Goal: Transaction & Acquisition: Obtain resource

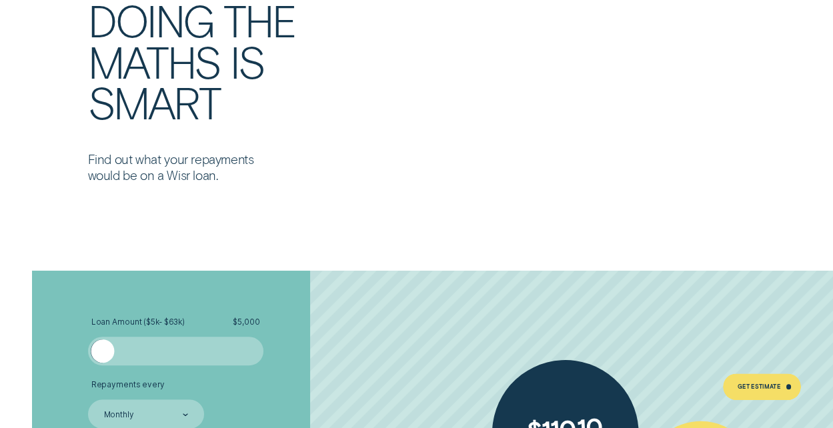
scroll to position [2365, 0]
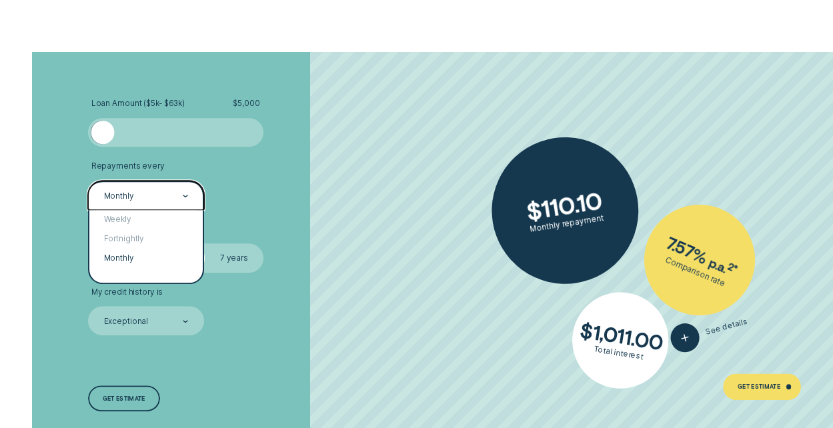
click at [195, 196] on div "Monthly" at bounding box center [146, 195] width 117 height 29
click at [189, 237] on div "Fortnightly" at bounding box center [146, 238] width 114 height 19
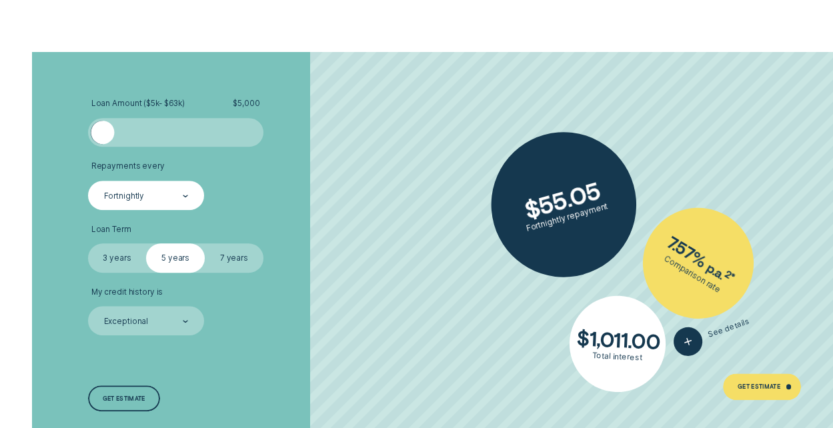
click at [119, 253] on label "3 years" at bounding box center [117, 257] width 59 height 29
click at [88, 243] on input "3 years" at bounding box center [88, 243] width 0 height 0
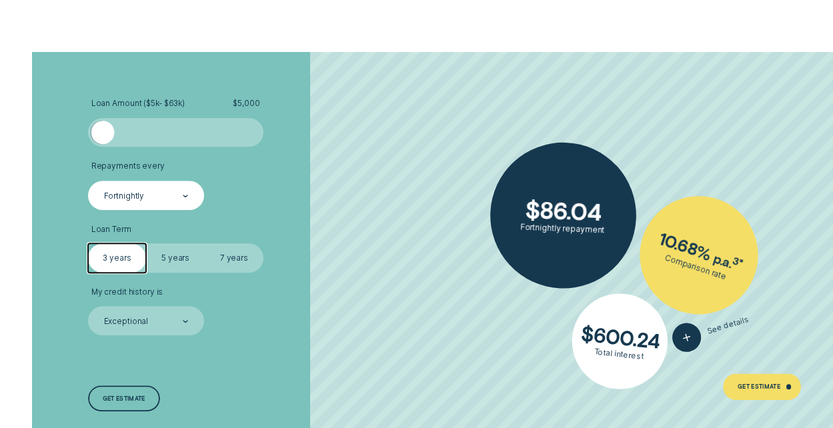
click at [165, 258] on label "5 years" at bounding box center [175, 257] width 59 height 29
click at [146, 243] on input "5 years" at bounding box center [146, 243] width 0 height 0
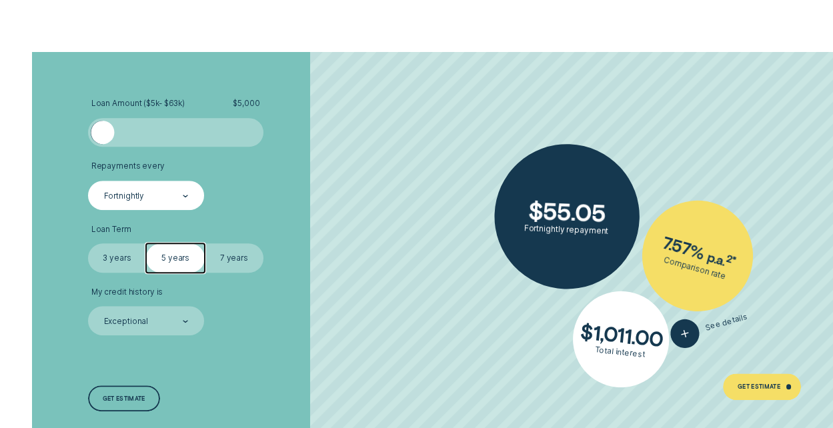
click at [225, 249] on label "7 years" at bounding box center [234, 257] width 59 height 29
click at [205, 243] on input "7 years" at bounding box center [205, 243] width 0 height 0
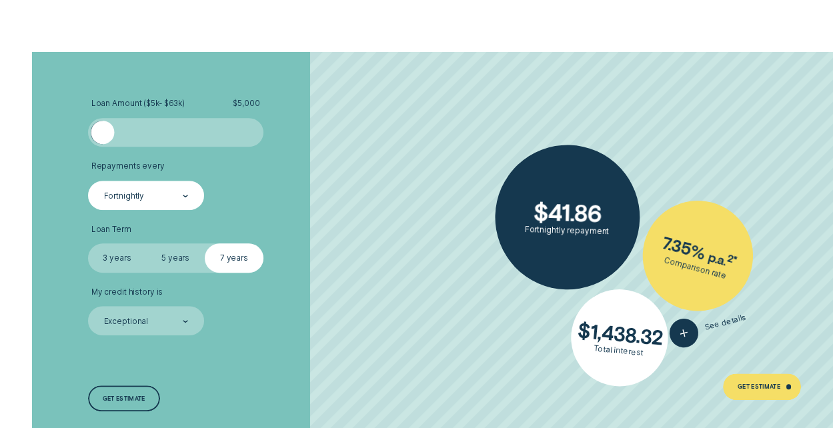
click at [176, 265] on label "5 years" at bounding box center [175, 257] width 59 height 29
click at [146, 243] on input "5 years" at bounding box center [146, 243] width 0 height 0
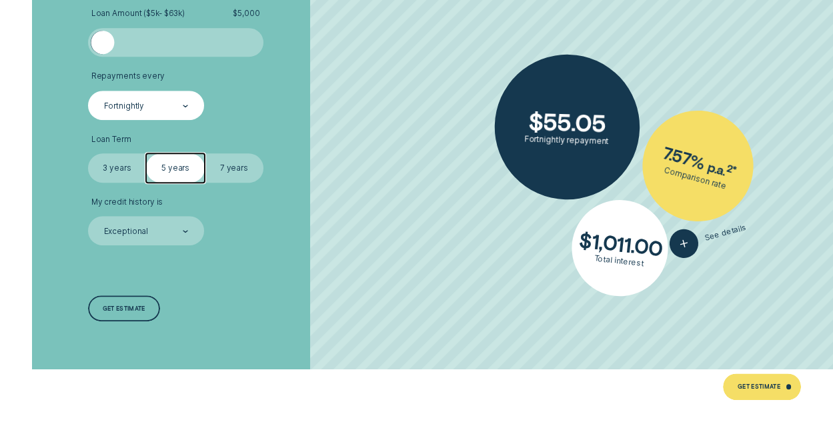
scroll to position [2486, 0]
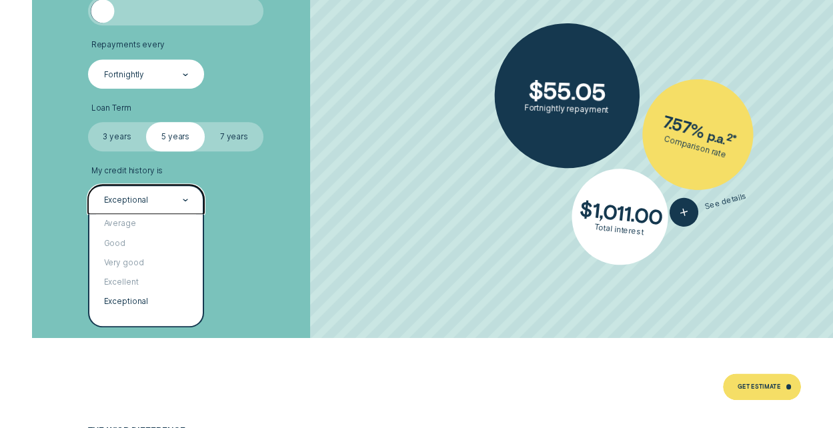
click at [189, 209] on div "Exceptional" at bounding box center [146, 199] width 117 height 29
click at [159, 298] on div "Exceptional" at bounding box center [146, 301] width 114 height 19
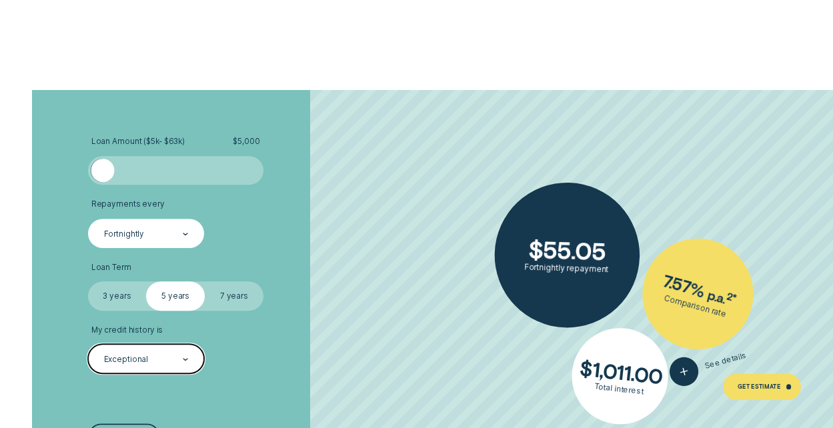
scroll to position [2365, 0]
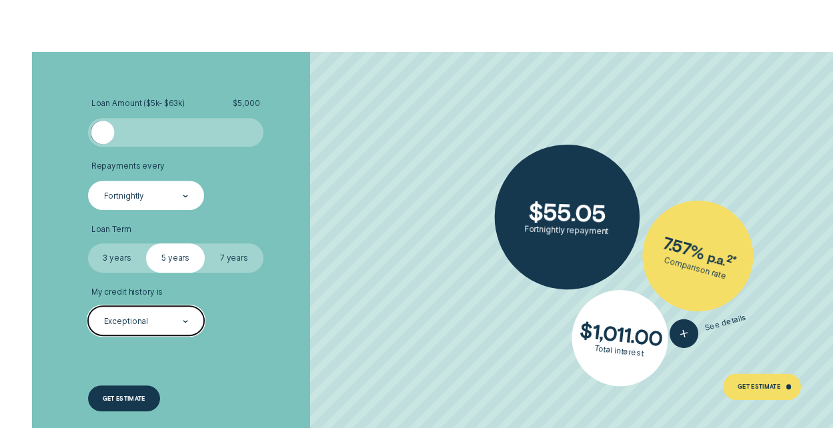
click at [142, 396] on div "Get estimate" at bounding box center [124, 398] width 43 height 5
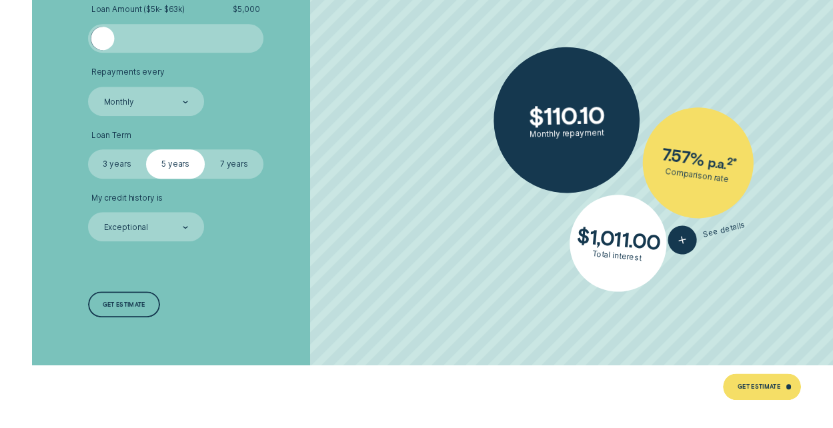
scroll to position [2486, 0]
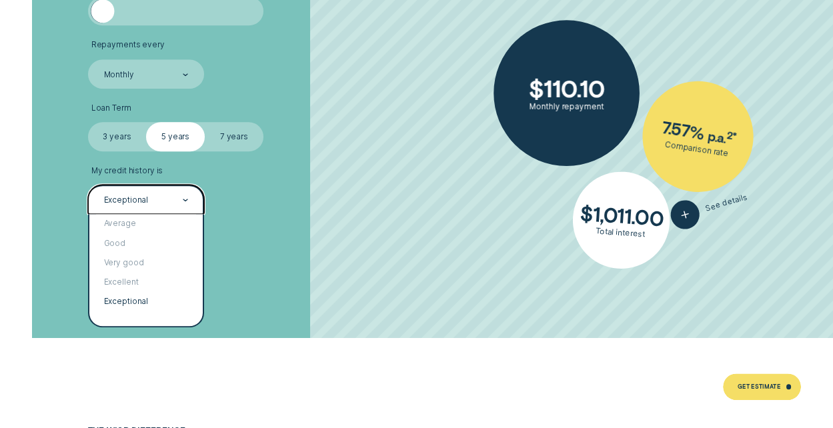
click at [167, 205] on div "Exceptional" at bounding box center [146, 200] width 86 height 11
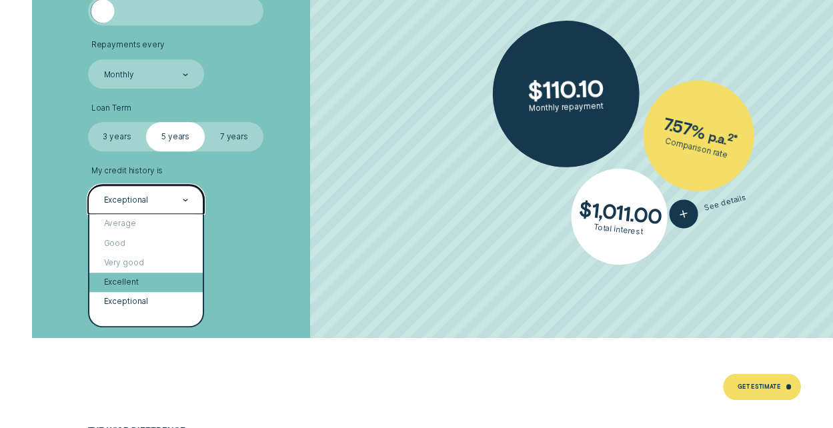
click at [143, 280] on div "Excellent" at bounding box center [146, 282] width 114 height 19
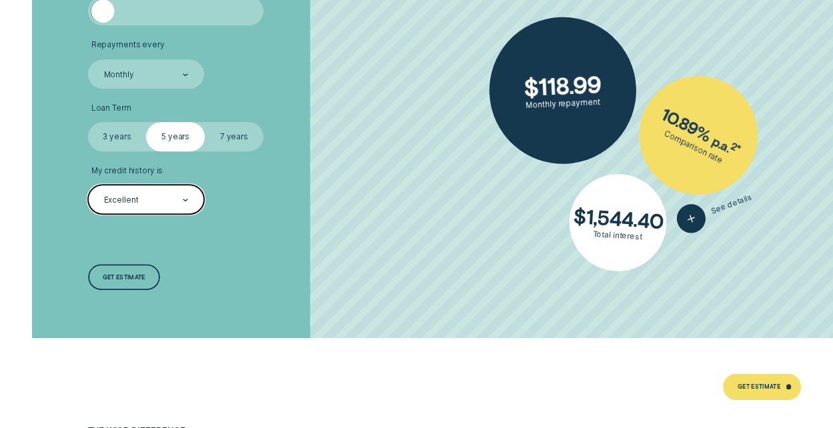
click at [143, 195] on div "Excellent" at bounding box center [146, 200] width 86 height 11
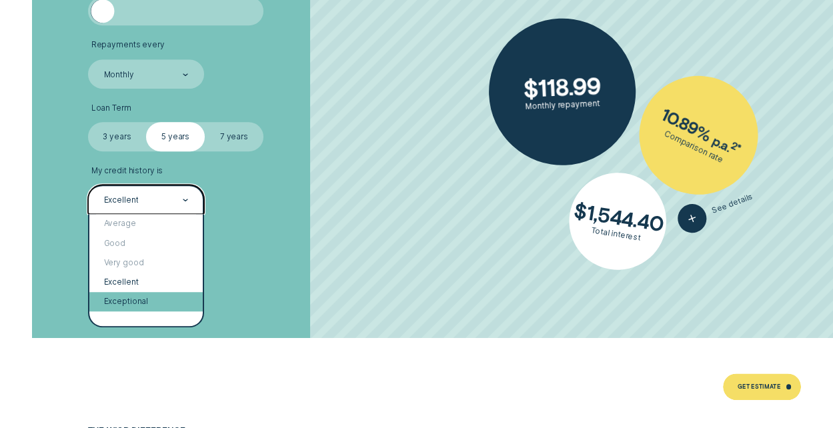
click at [124, 302] on div "Exceptional" at bounding box center [146, 301] width 114 height 19
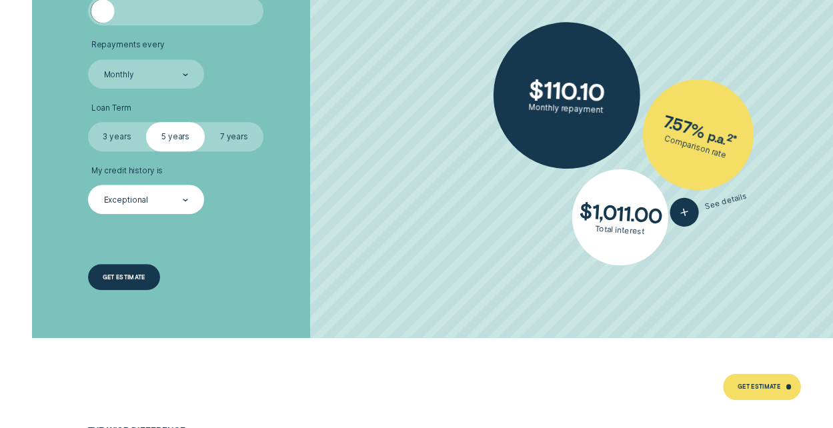
click at [117, 279] on div "Get estimate" at bounding box center [124, 277] width 43 height 5
